Goal: Information Seeking & Learning: Check status

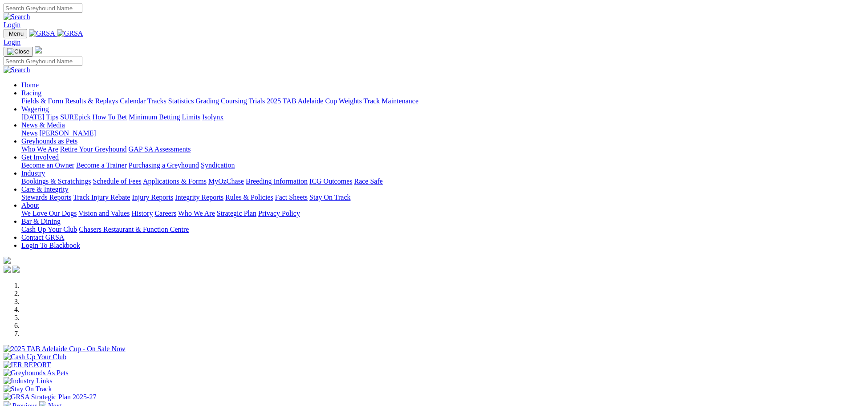
click at [118, 97] on link "Results & Replays" at bounding box center [91, 101] width 53 height 8
click at [181, 353] on div at bounding box center [424, 353] width 841 height 0
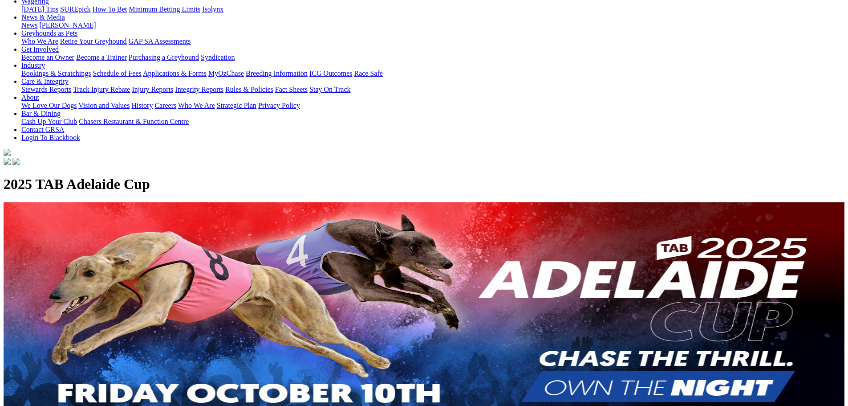
scroll to position [9, 0]
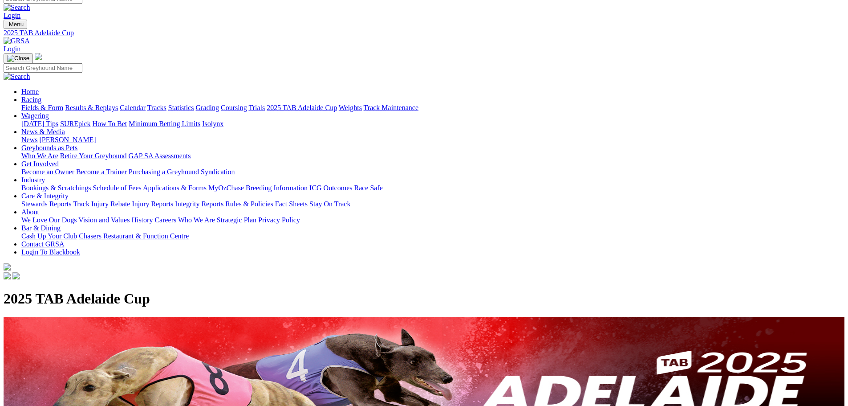
click at [118, 104] on link "Results & Replays" at bounding box center [91, 108] width 53 height 8
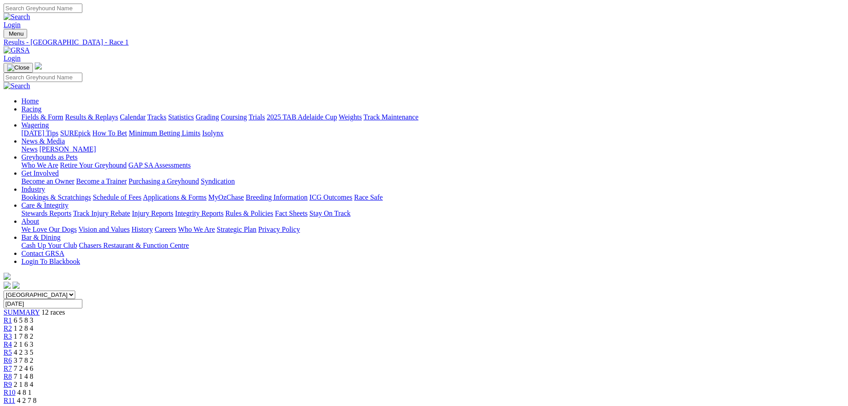
click at [32, 388] on span "4 8 1" at bounding box center [24, 392] width 14 height 8
click at [118, 113] on link "Results & Replays" at bounding box center [91, 117] width 53 height 8
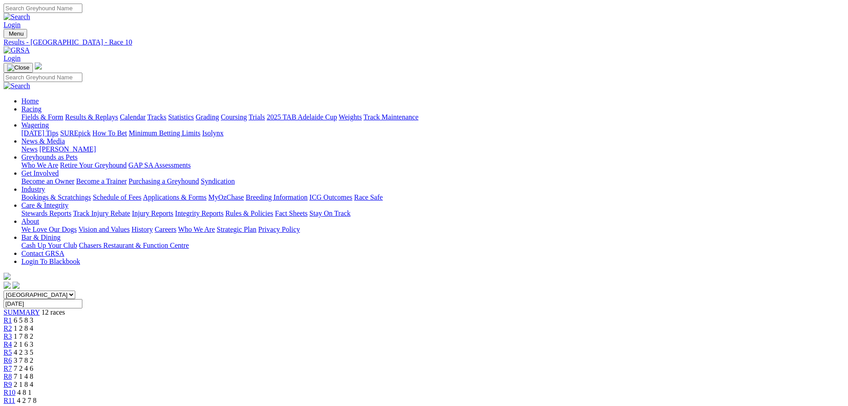
click at [118, 113] on link "Results & Replays" at bounding box center [91, 117] width 53 height 8
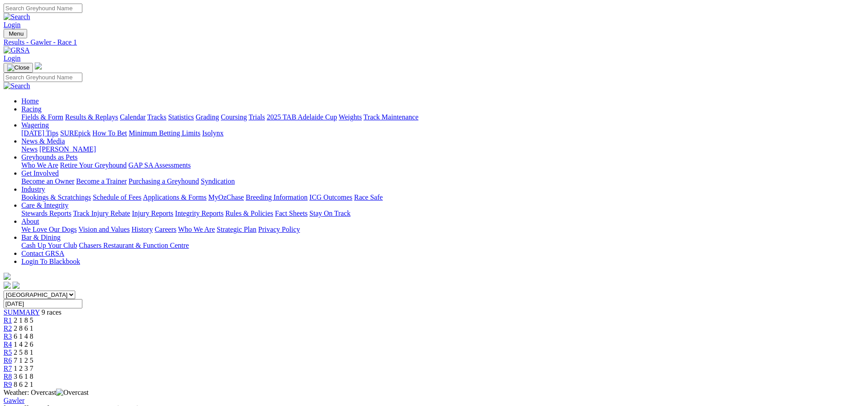
click at [63, 113] on link "Fields & Form" at bounding box center [42, 117] width 42 height 8
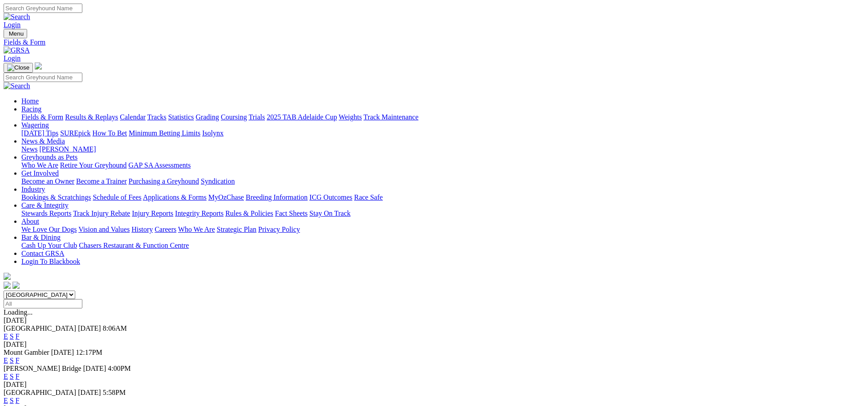
click at [118, 113] on link "Results & Replays" at bounding box center [91, 117] width 53 height 8
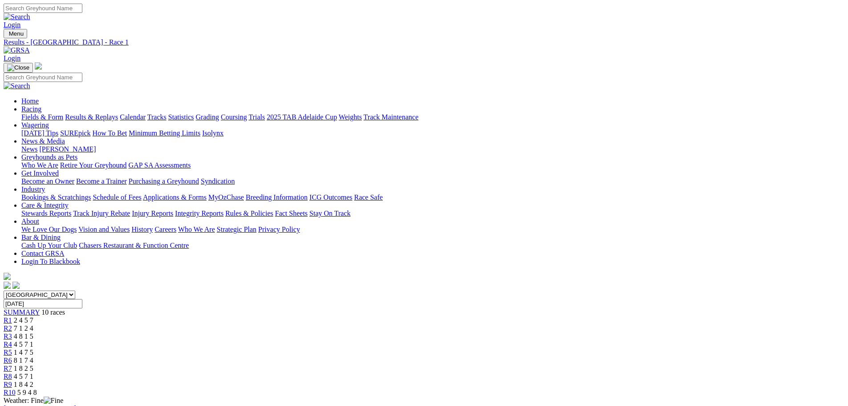
click at [33, 372] on span "4 5 7 1" at bounding box center [24, 376] width 20 height 8
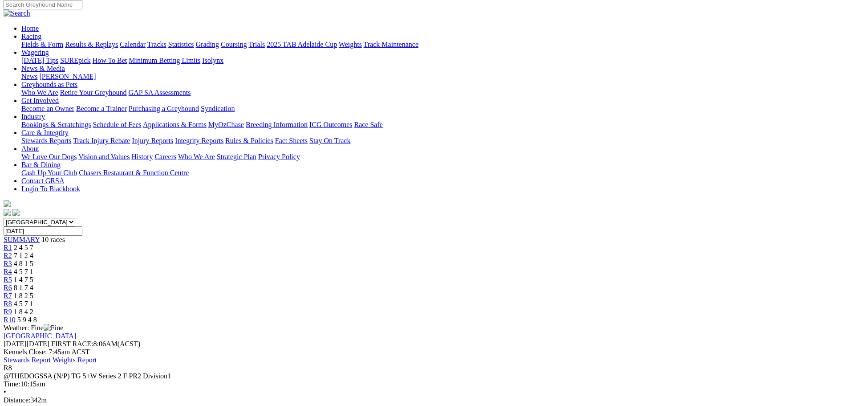
scroll to position [89, 0]
